Goal: Entertainment & Leisure: Consume media (video, audio)

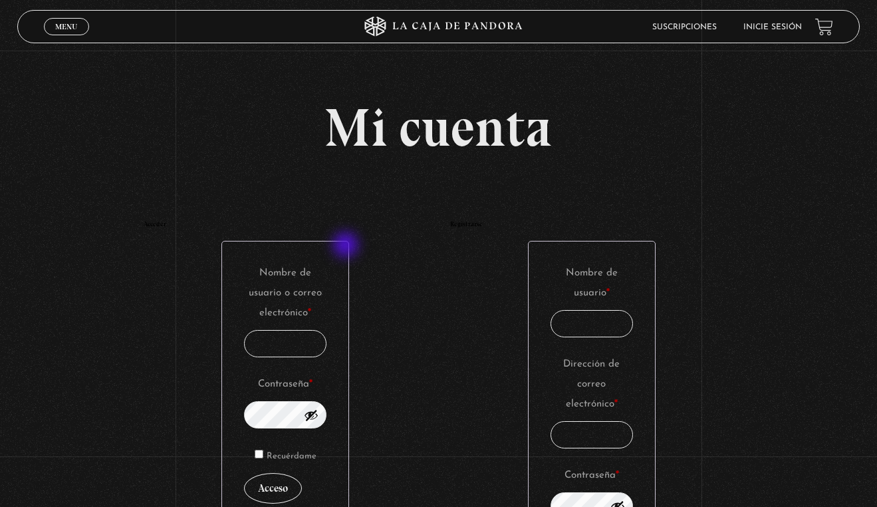
type input "[EMAIL_ADDRESS][DOMAIN_NAME]"
click at [273, 488] on button "Acceso" at bounding box center [273, 488] width 58 height 31
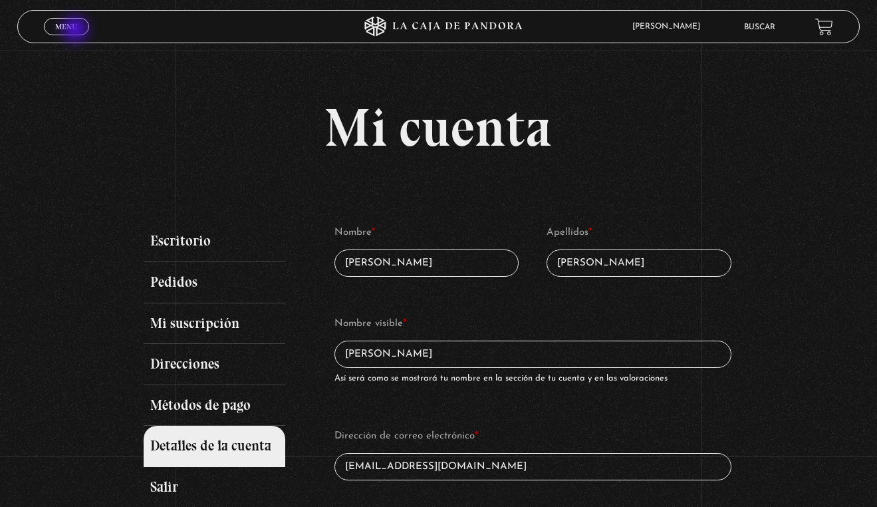
click at [76, 30] on span "Menu" at bounding box center [66, 27] width 22 height 8
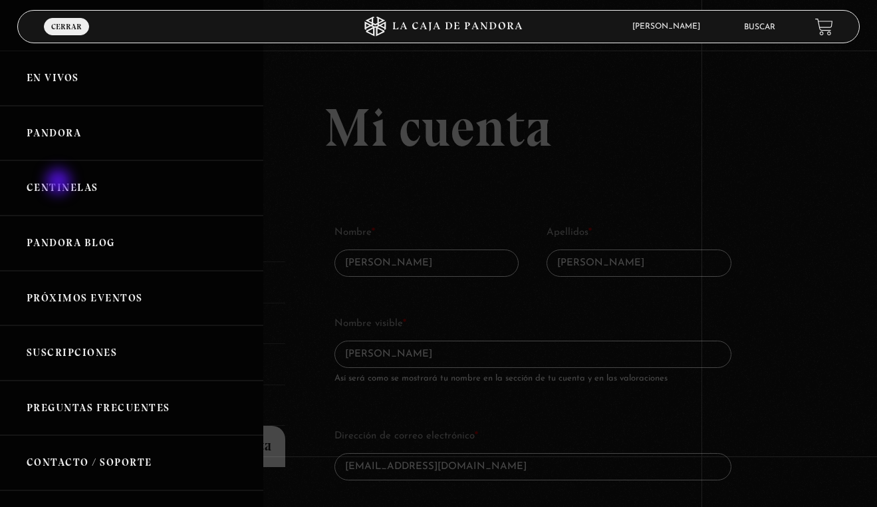
click at [61, 185] on link "Centinelas" at bounding box center [131, 187] width 263 height 55
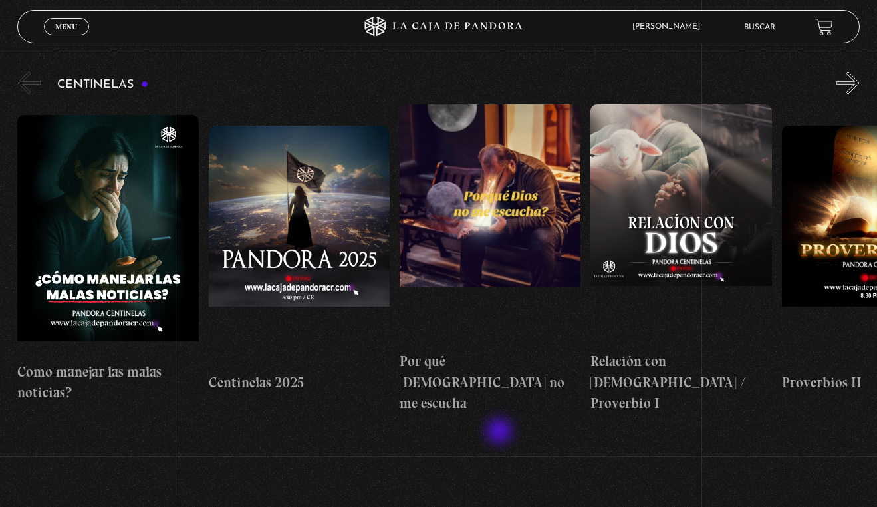
scroll to position [145, 0]
click at [58, 25] on span "Menu" at bounding box center [66, 27] width 22 height 8
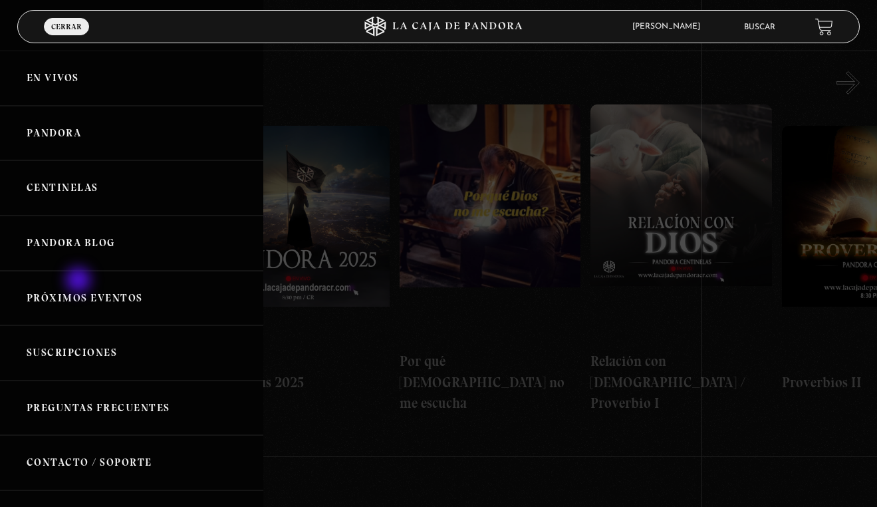
click at [80, 281] on link "Próximos Eventos" at bounding box center [131, 298] width 263 height 55
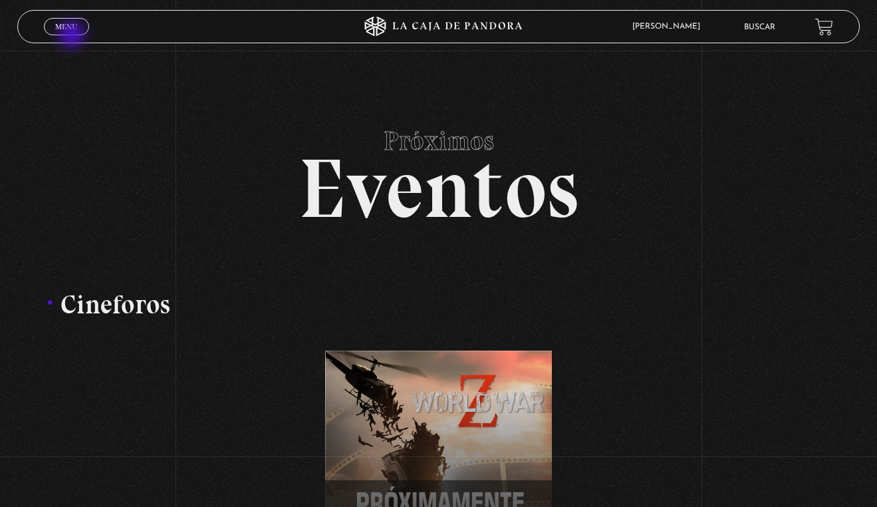
click at [73, 36] on div "Menu Cerrar" at bounding box center [175, 27] width 263 height 32
click at [72, 29] on span "Menu" at bounding box center [66, 27] width 22 height 8
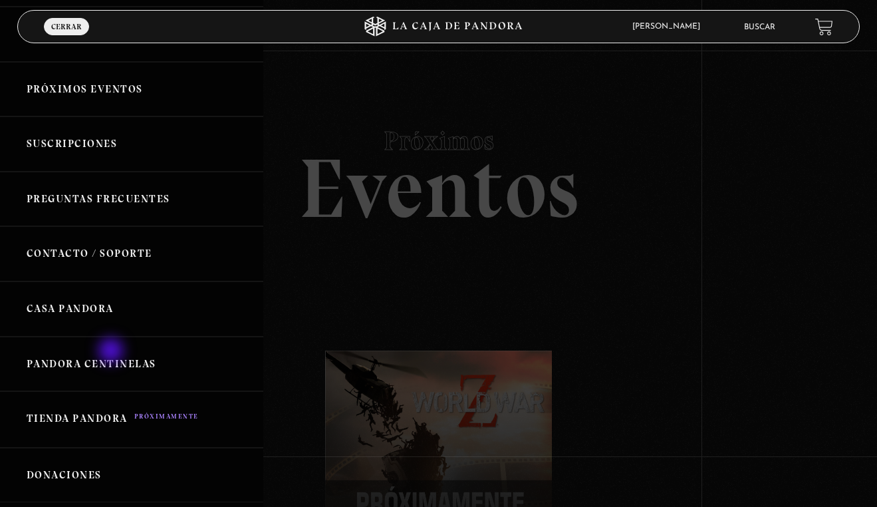
scroll to position [209, 0]
click at [106, 302] on link "Casa Pandora" at bounding box center [131, 308] width 263 height 55
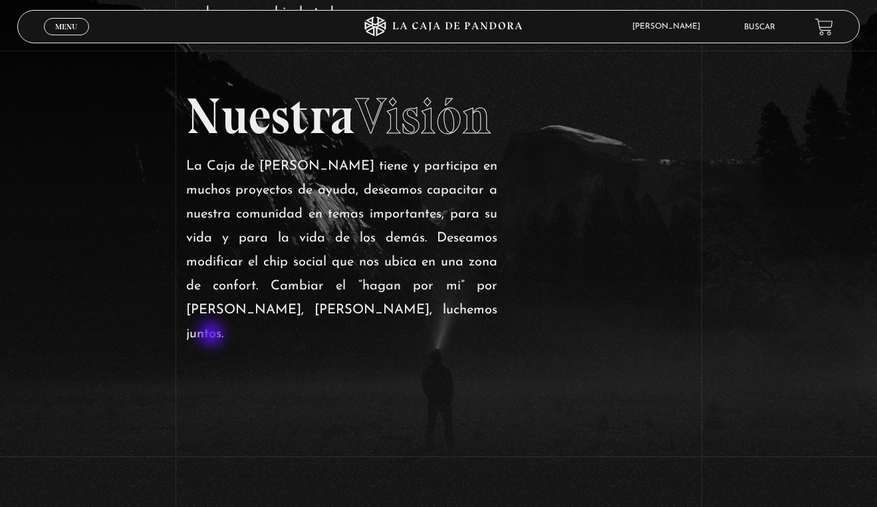
scroll to position [665, 0]
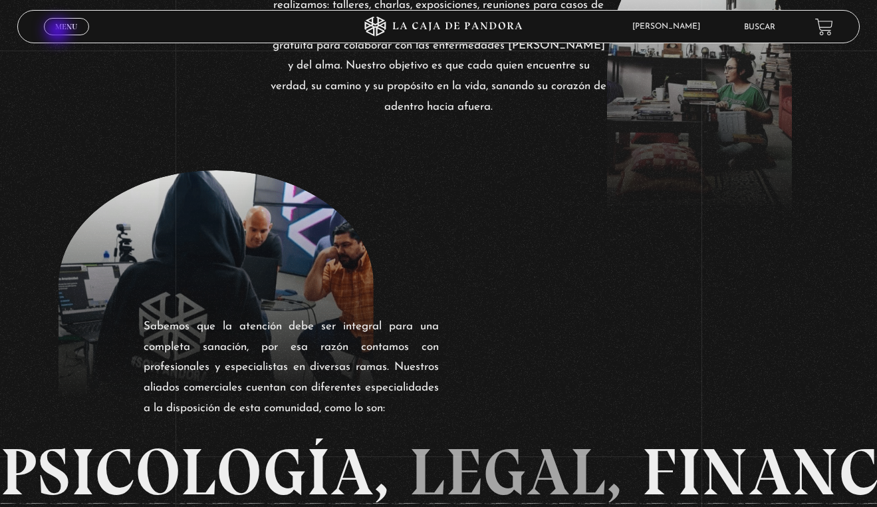
click at [60, 29] on span "Menu" at bounding box center [66, 27] width 22 height 8
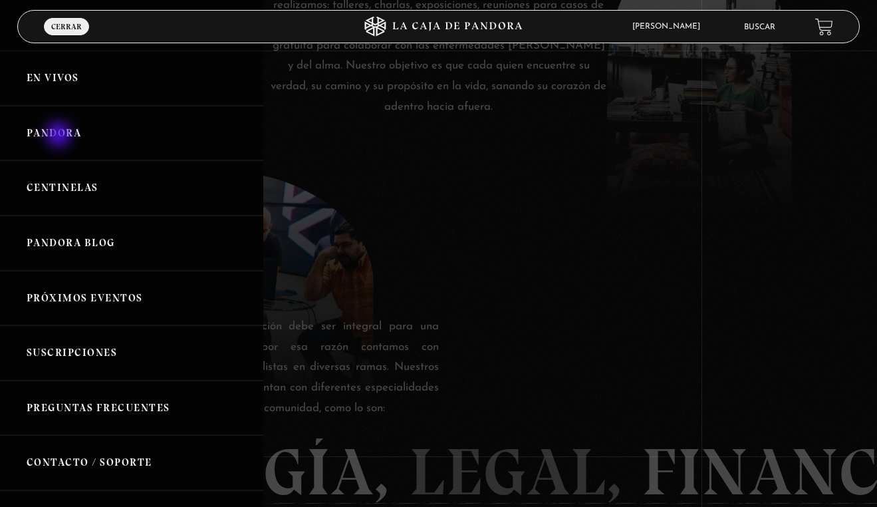
click at [60, 136] on link "Pandora" at bounding box center [131, 133] width 263 height 55
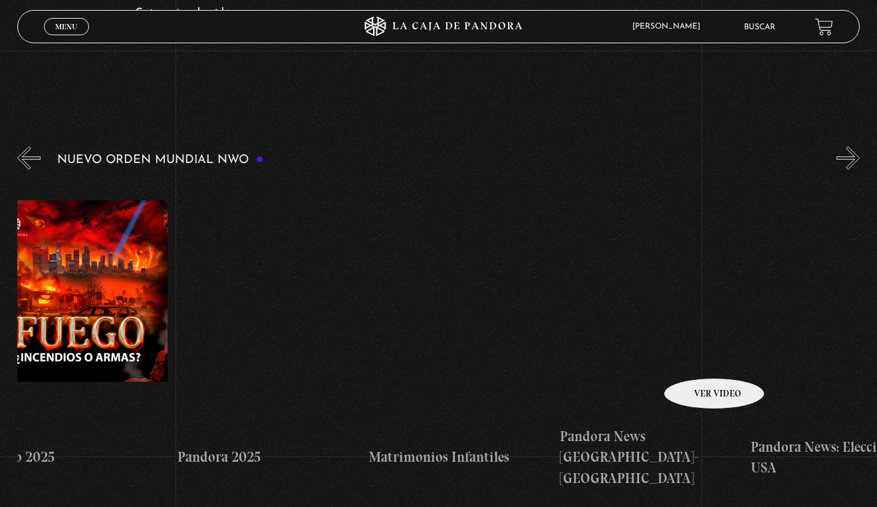
scroll to position [0, 1560]
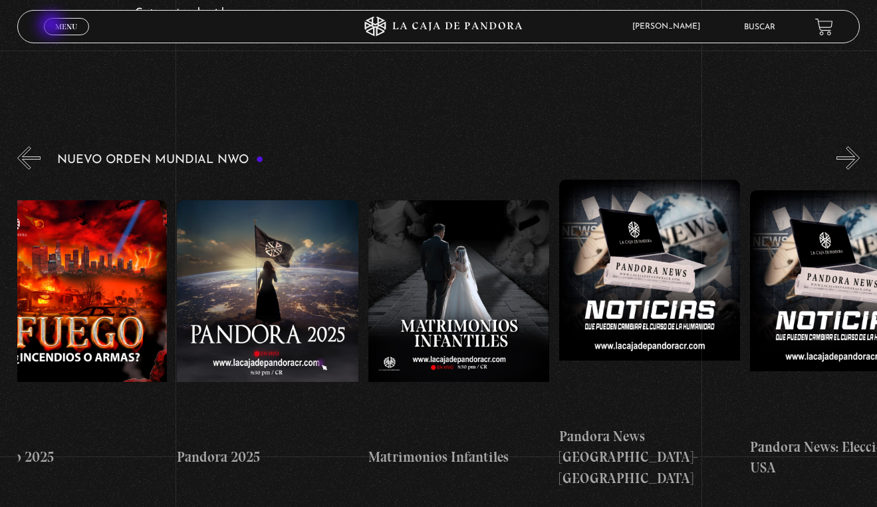
click at [54, 25] on link "Menu Cerrar" at bounding box center [66, 26] width 45 height 17
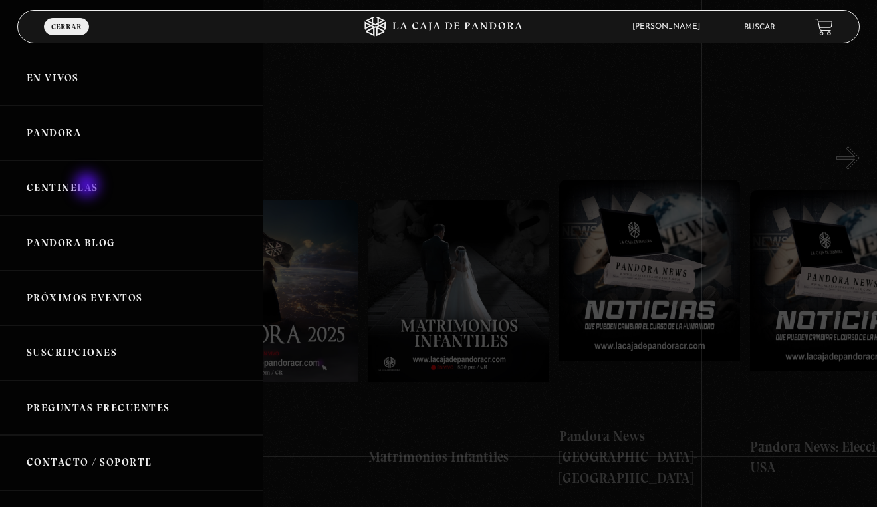
click at [88, 185] on link "Centinelas" at bounding box center [131, 187] width 263 height 55
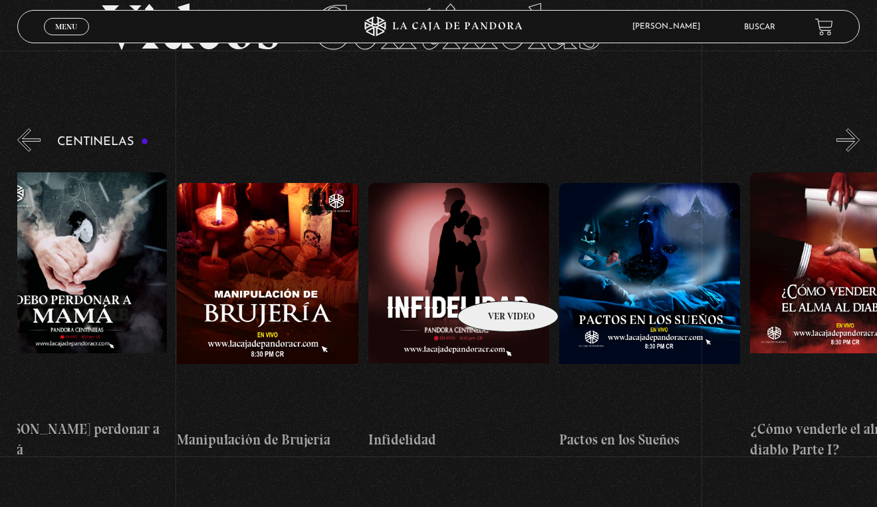
scroll to position [0, 6713]
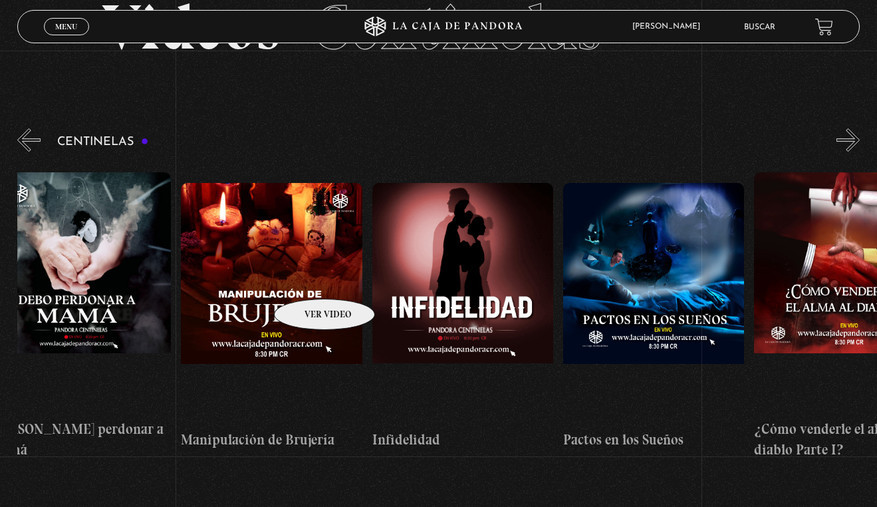
click at [307, 279] on figure at bounding box center [271, 302] width 181 height 239
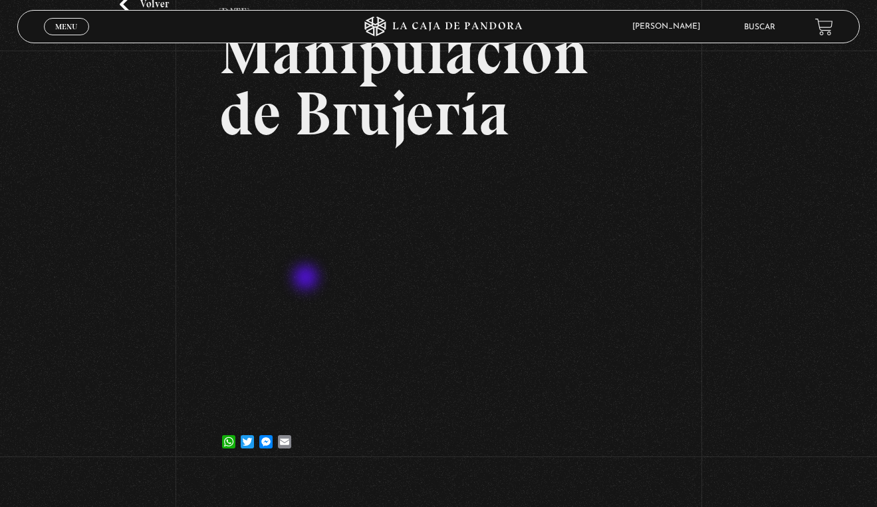
scroll to position [102, 0]
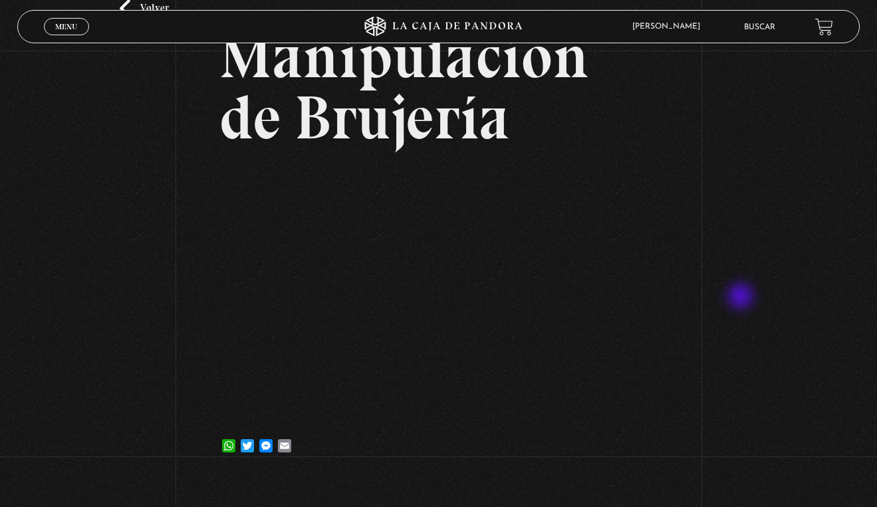
click at [742, 297] on div "Volver [DATE] Manipulación de [GEOGRAPHIC_DATA] WhatsApp Twitter Messenger Email" at bounding box center [438, 212] width 877 height 527
click at [734, 294] on div "Volver [DATE] Manipulación de [GEOGRAPHIC_DATA] WhatsApp Twitter Messenger Email" at bounding box center [438, 212] width 877 height 527
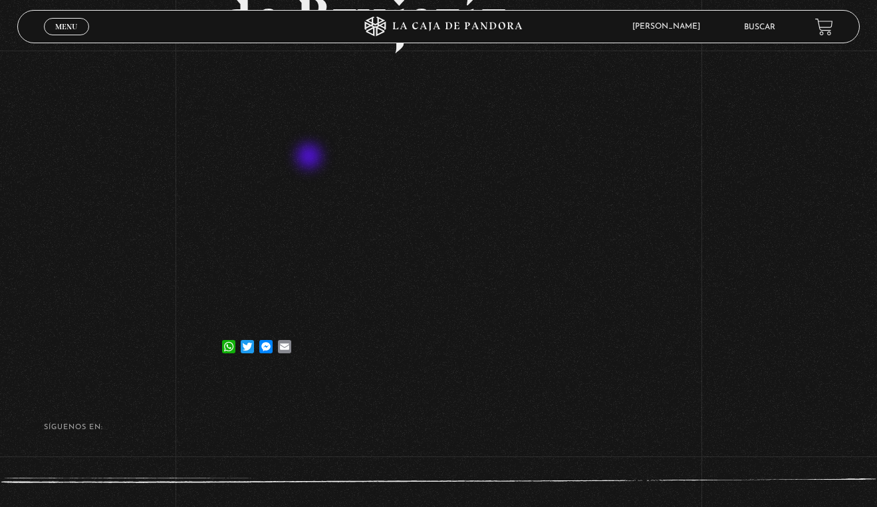
scroll to position [200, 0]
